Goal: Task Accomplishment & Management: Use online tool/utility

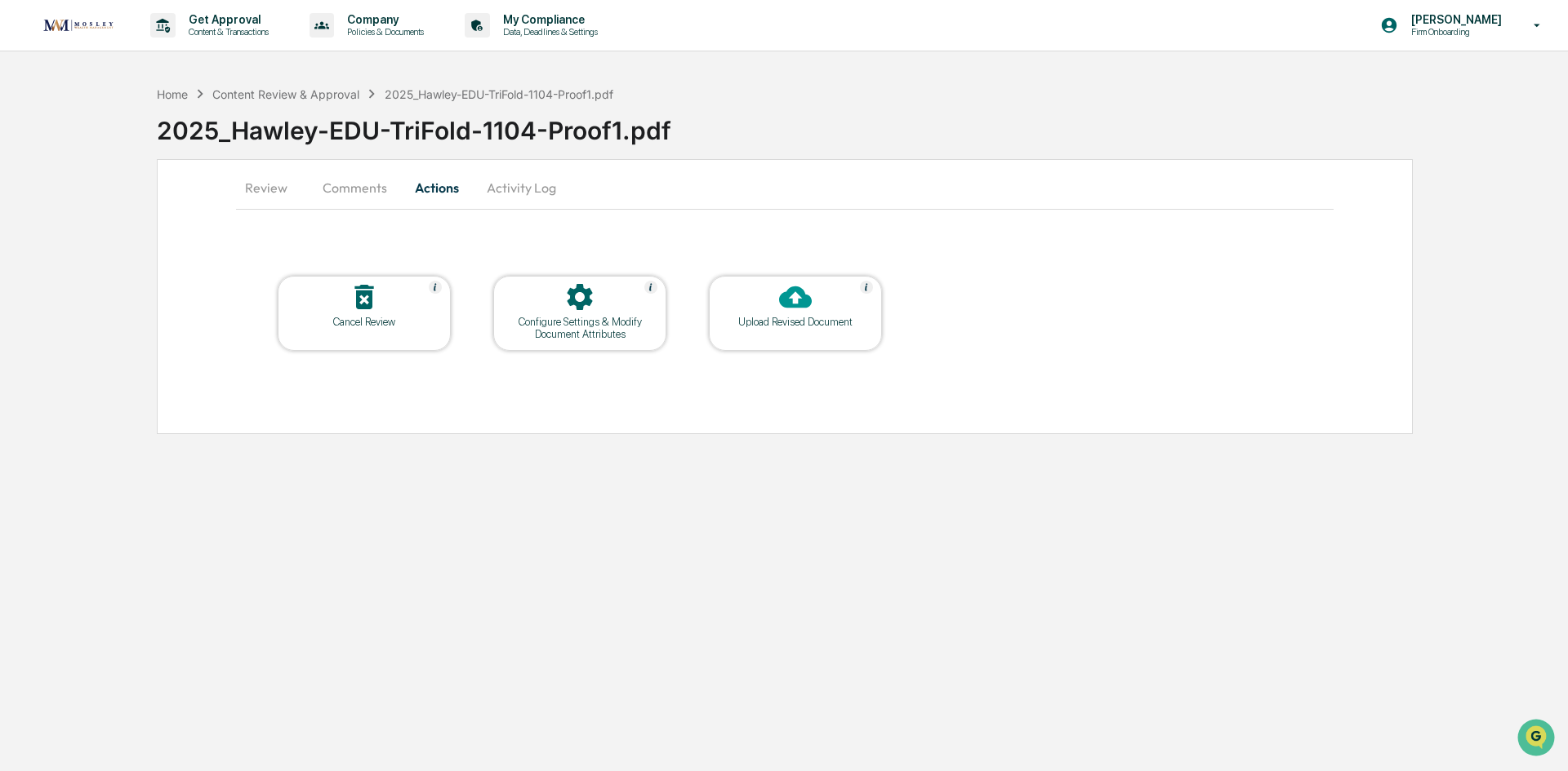
click at [94, 22] on img at bounding box center [78, 25] width 78 height 21
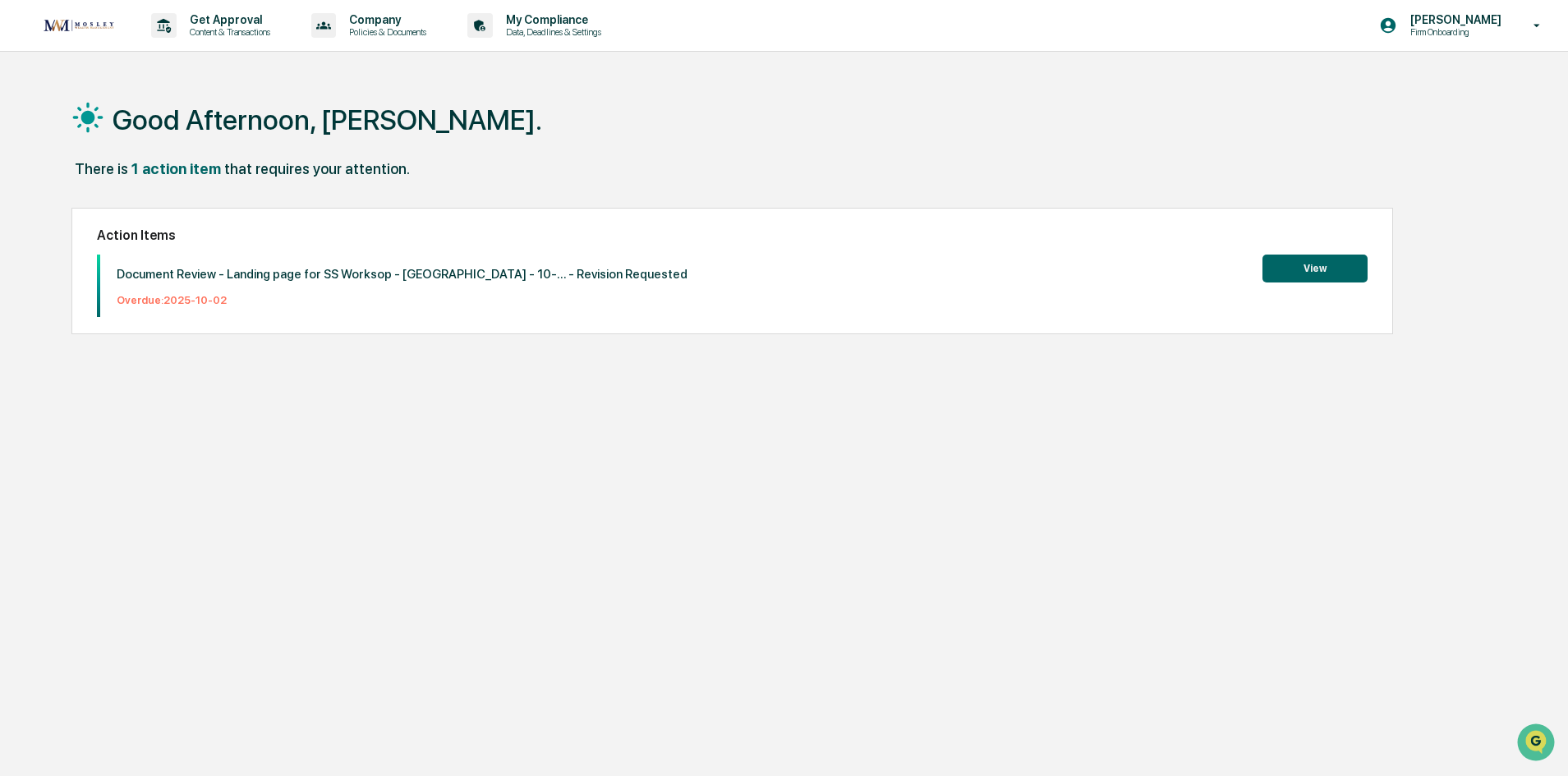
click at [94, 21] on img at bounding box center [79, 25] width 79 height 21
click at [202, 20] on p "Get Approval" at bounding box center [227, 19] width 101 height 13
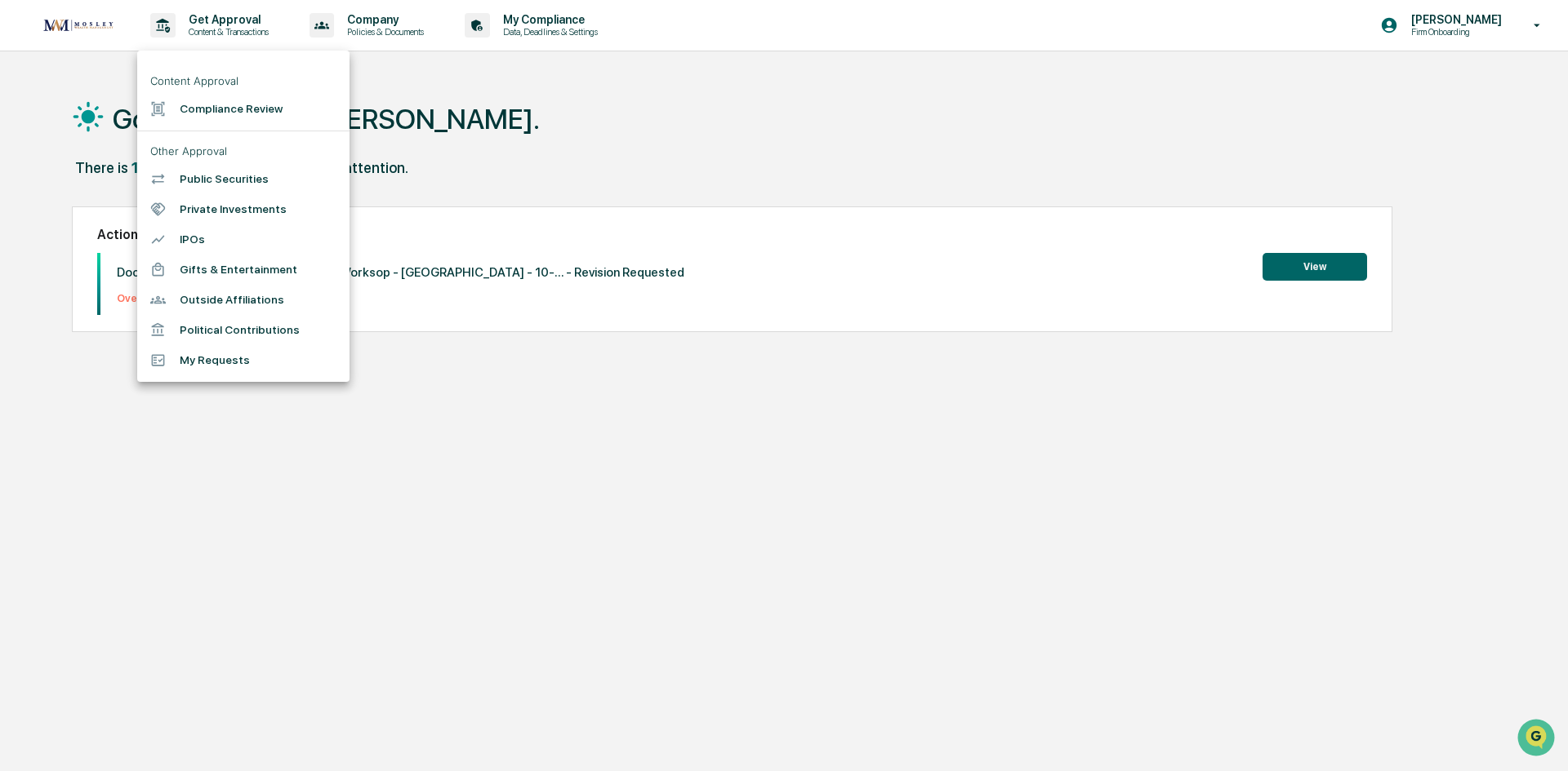
click at [561, 37] on div at bounding box center [784, 385] width 1568 height 771
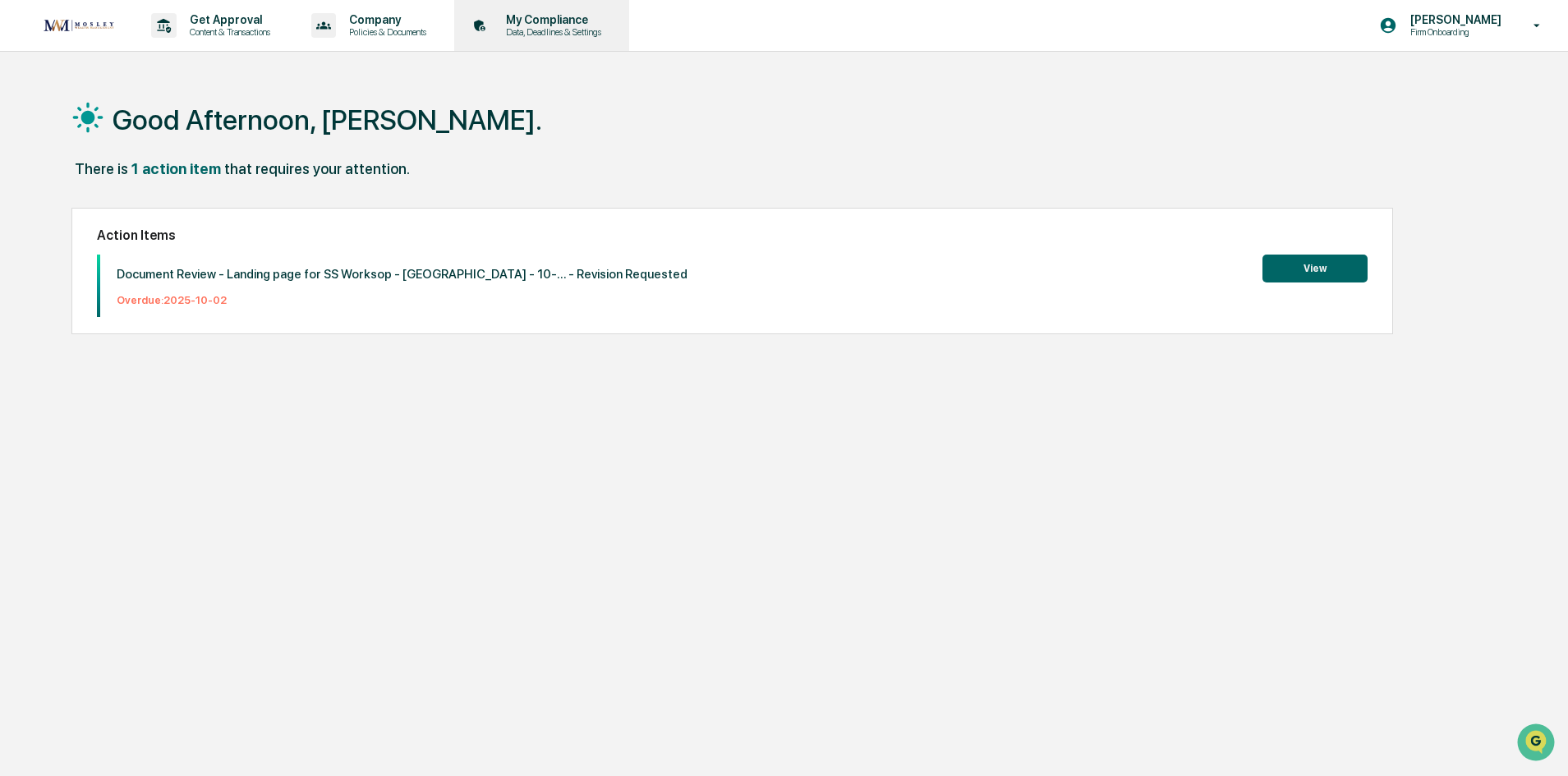
click at [567, 27] on p "Data, Deadlines & Settings" at bounding box center [551, 32] width 117 height 12
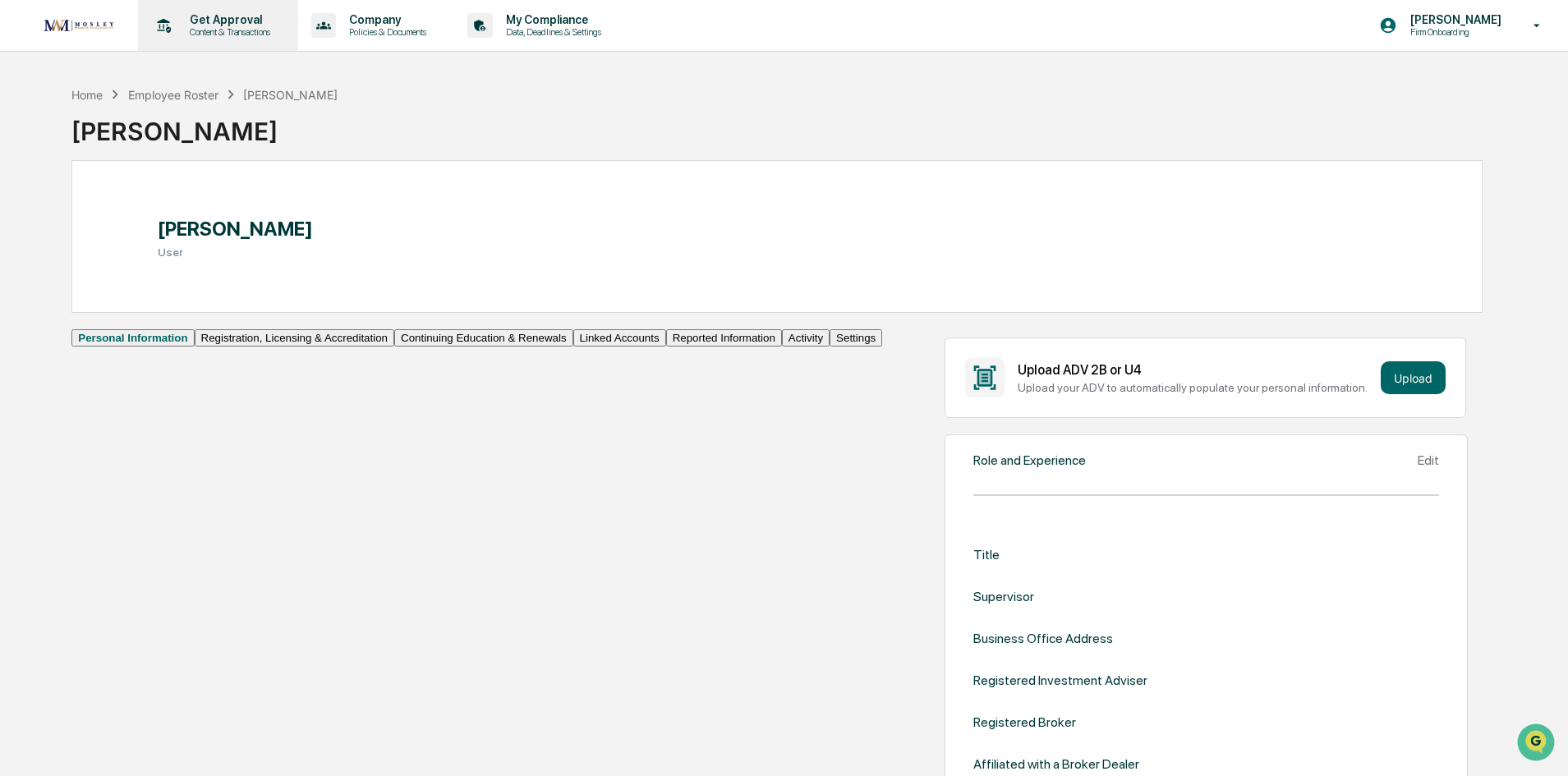
click at [240, 20] on p "Get Approval" at bounding box center [227, 19] width 101 height 13
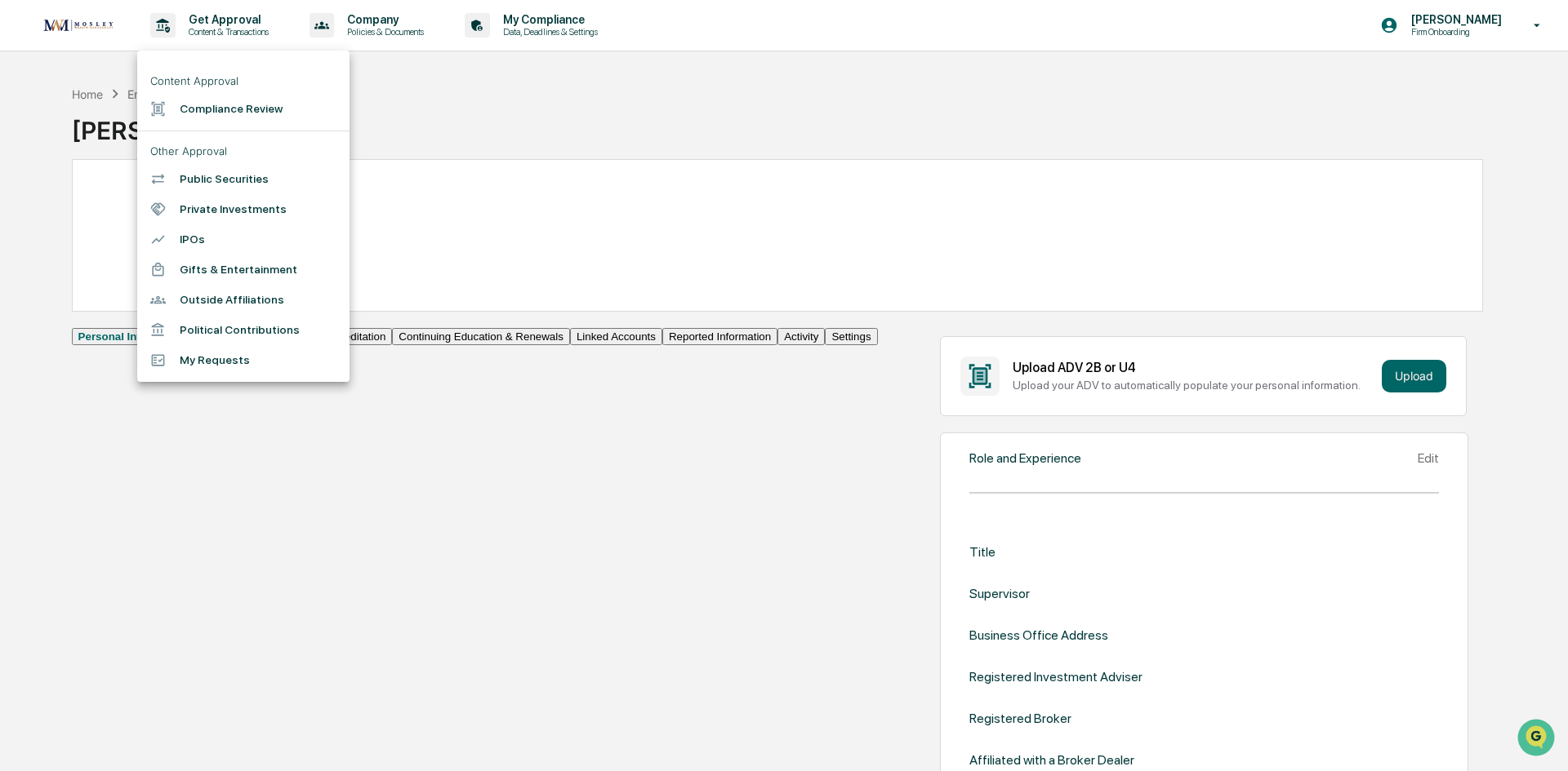
click at [223, 109] on li "Compliance Review" at bounding box center [243, 108] width 213 height 30
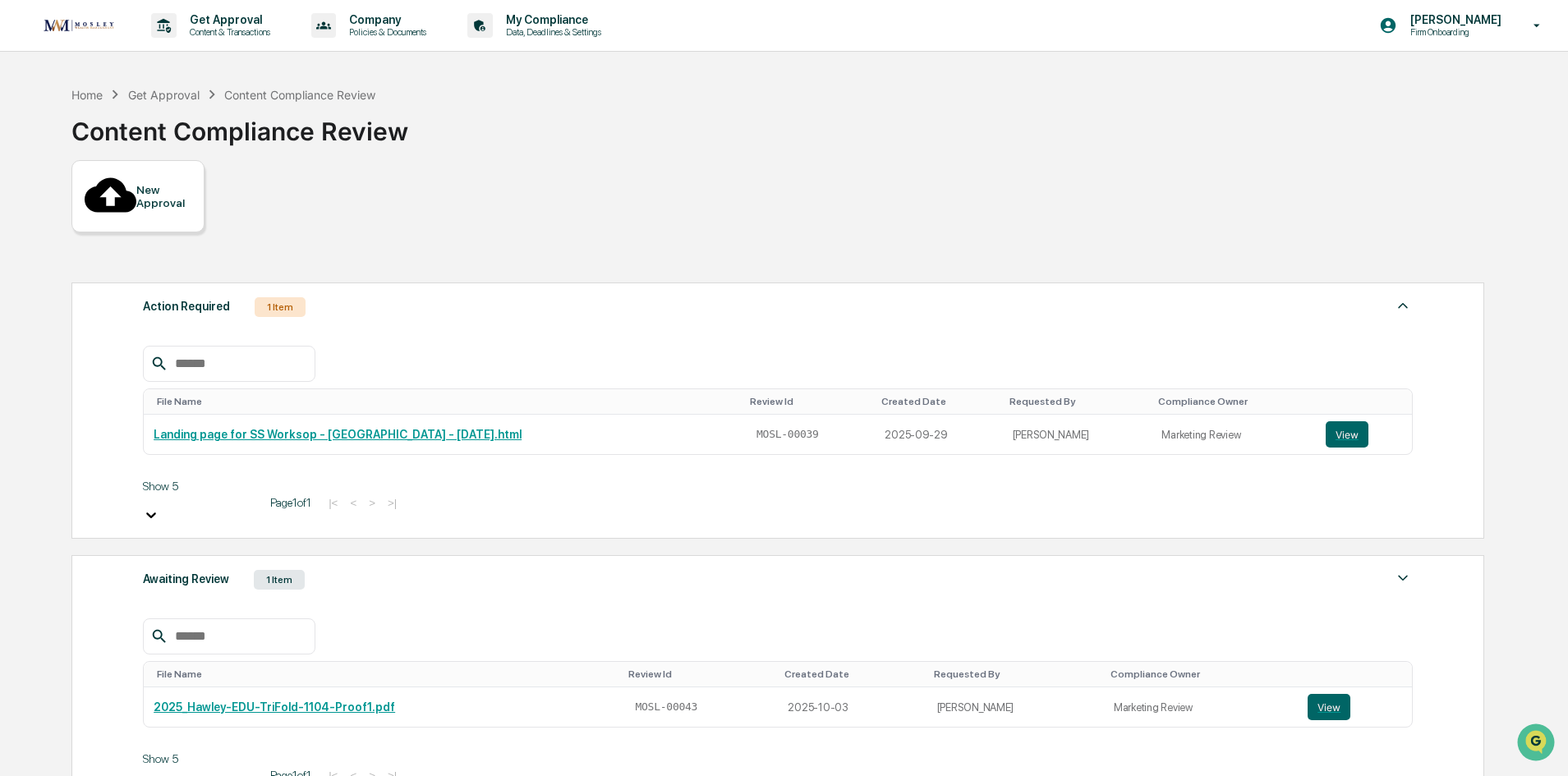
click at [1398, 569] on img at bounding box center [1403, 579] width 20 height 20
click at [347, 701] on link "2025_Hawley-EDU-TriFold-1104-Proof1.pdf" at bounding box center [274, 707] width 241 height 13
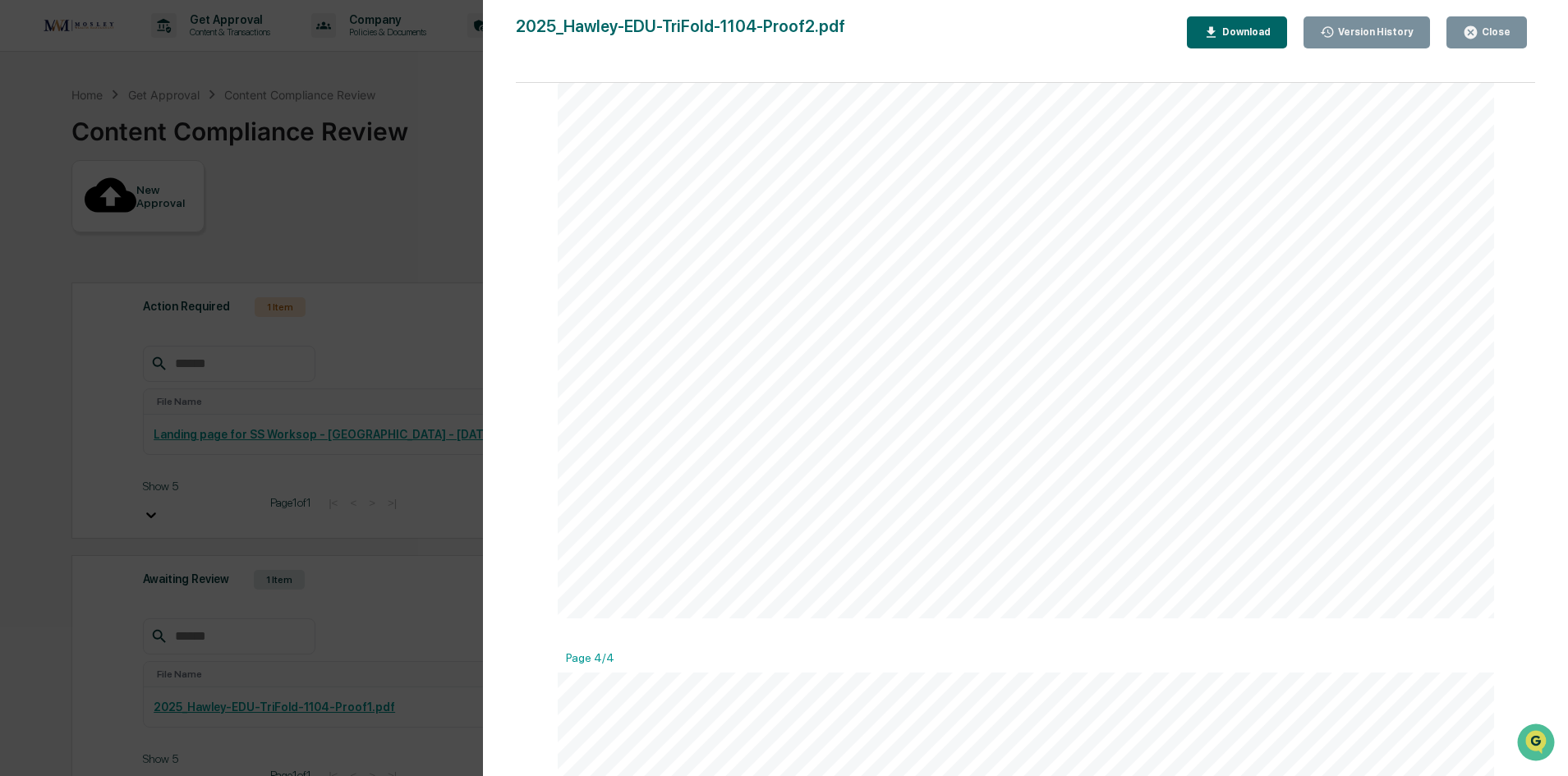
scroll to position [2301, 0]
click at [1498, 34] on div "Close" at bounding box center [1494, 32] width 32 height 12
